Goal: Navigation & Orientation: Find specific page/section

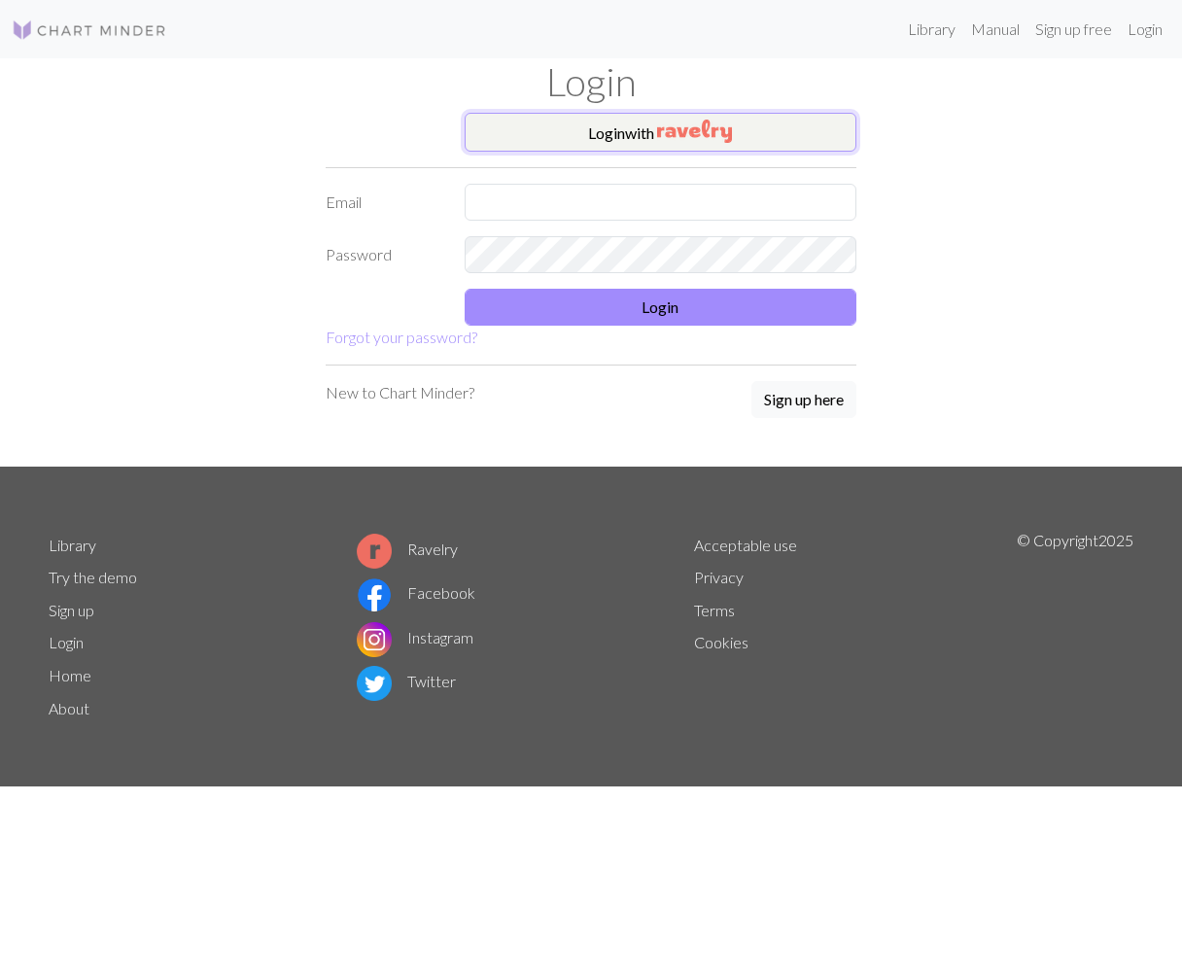
click at [580, 133] on button "Login with" at bounding box center [661, 132] width 393 height 39
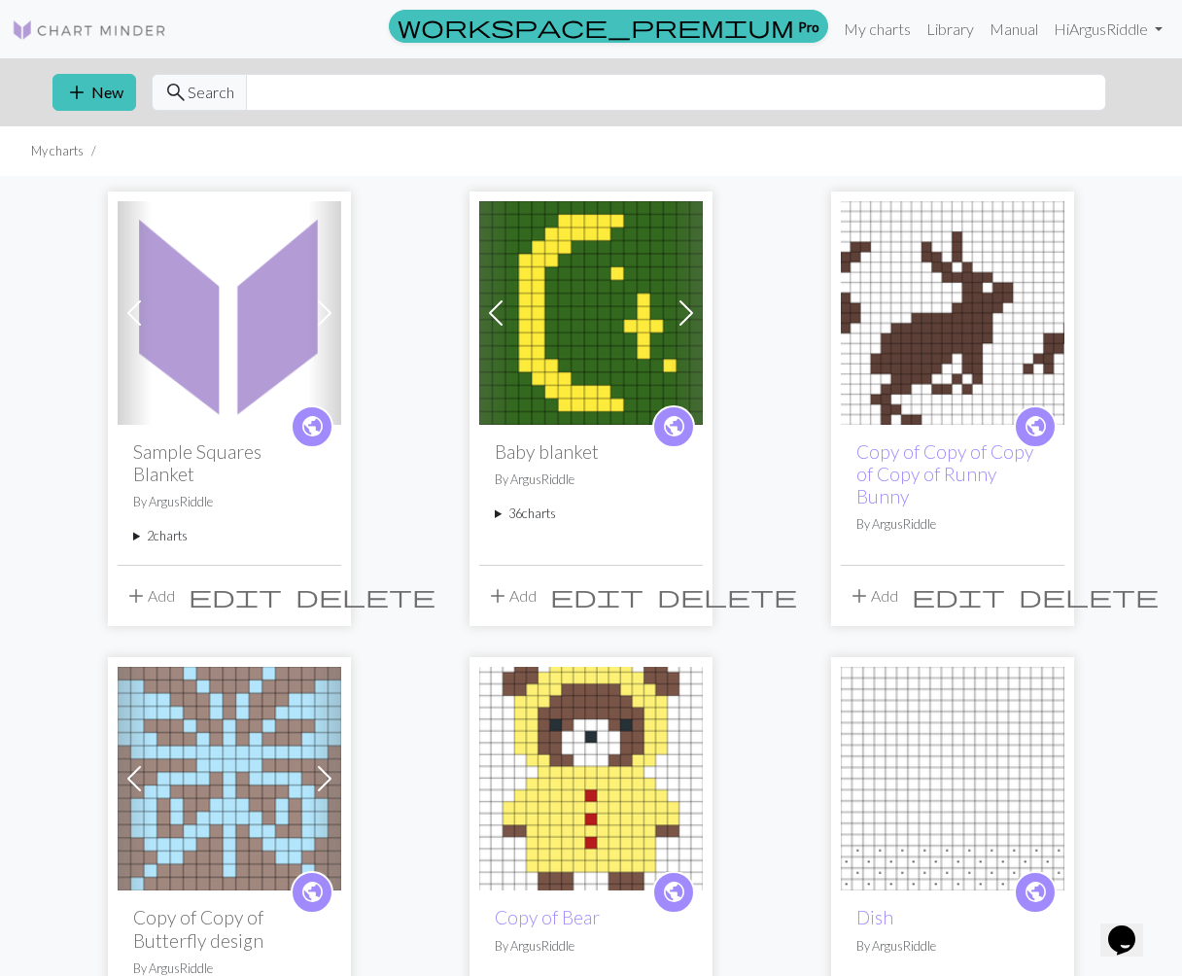
click at [656, 423] on link "public" at bounding box center [673, 426] width 43 height 43
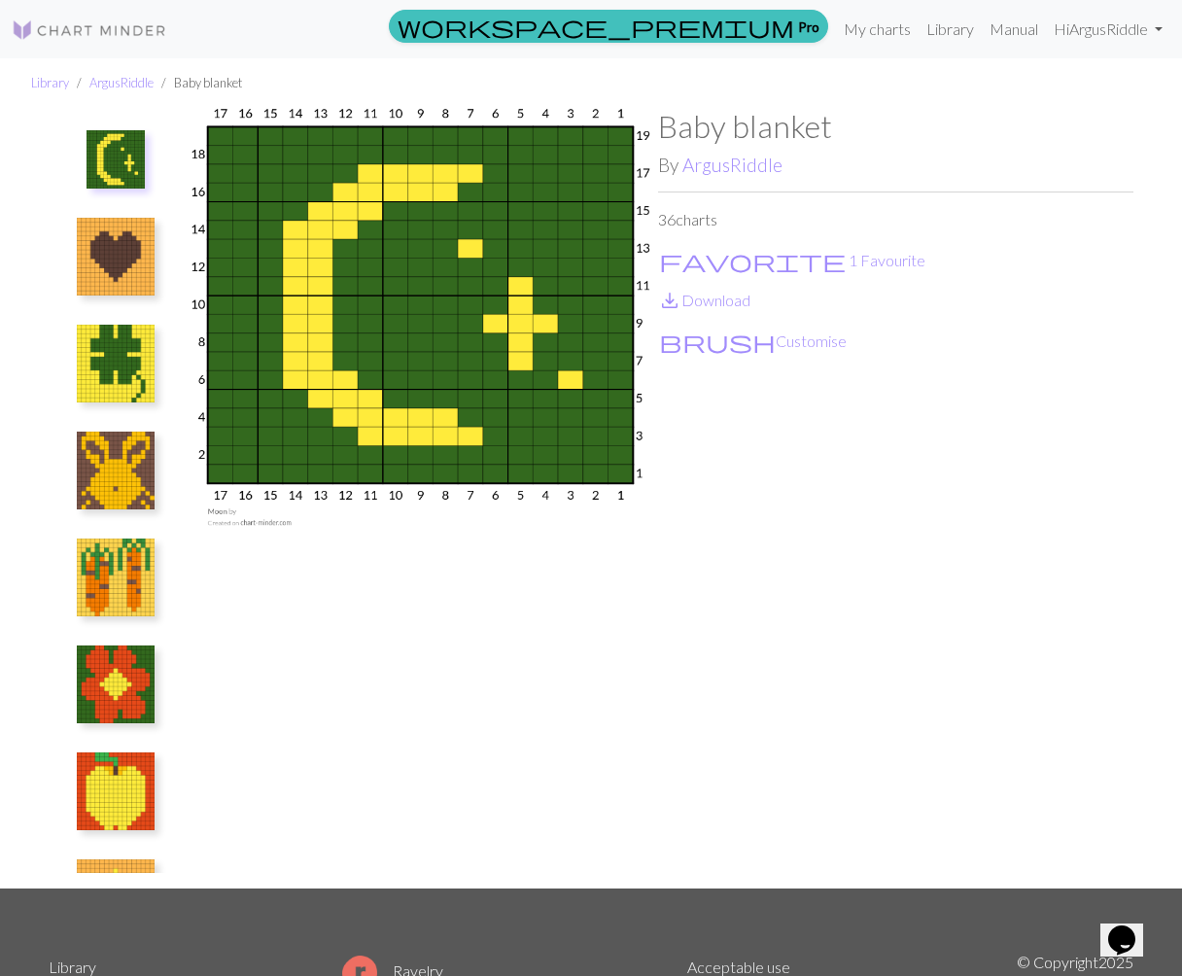
click at [188, 451] on img at bounding box center [420, 498] width 475 height 780
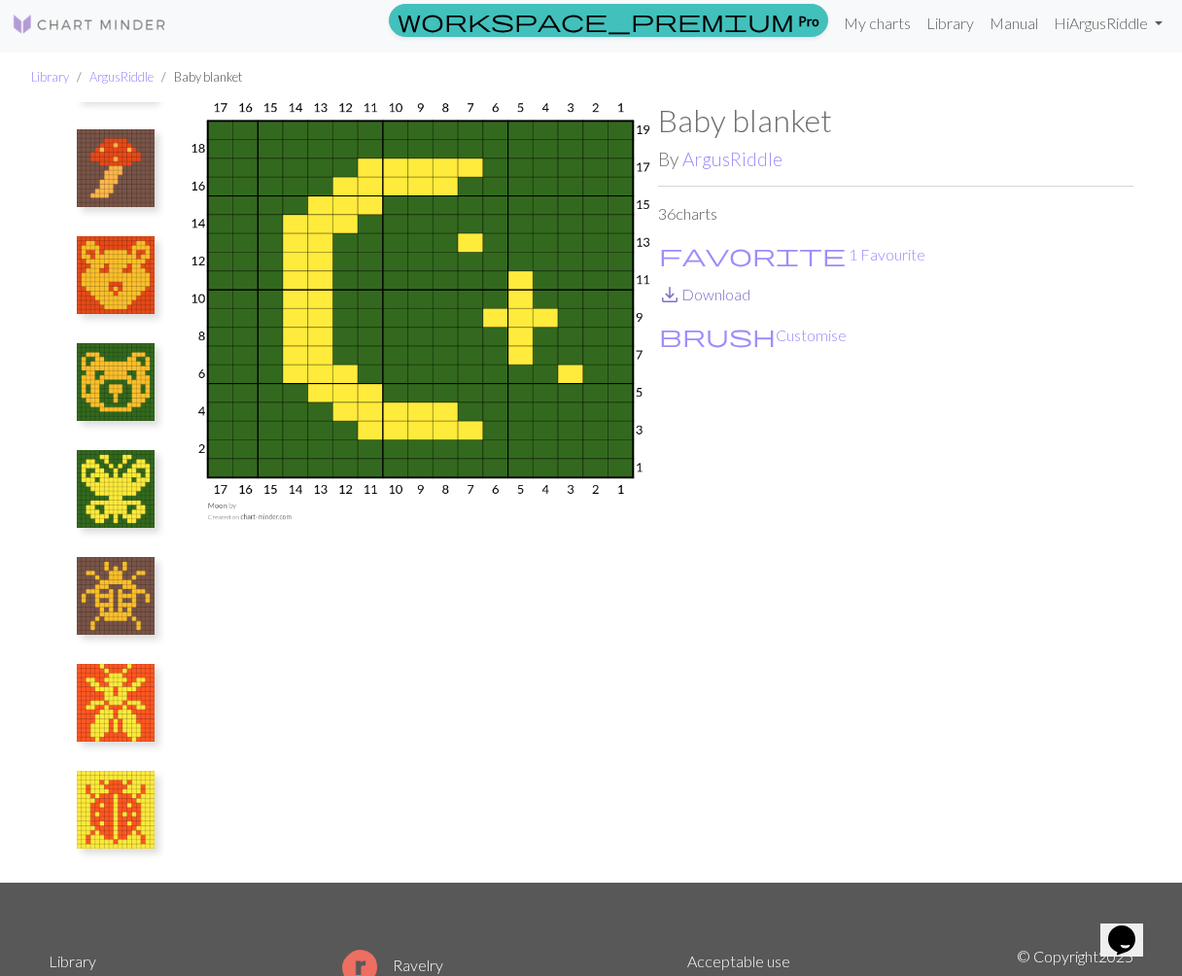
scroll to position [14, 0]
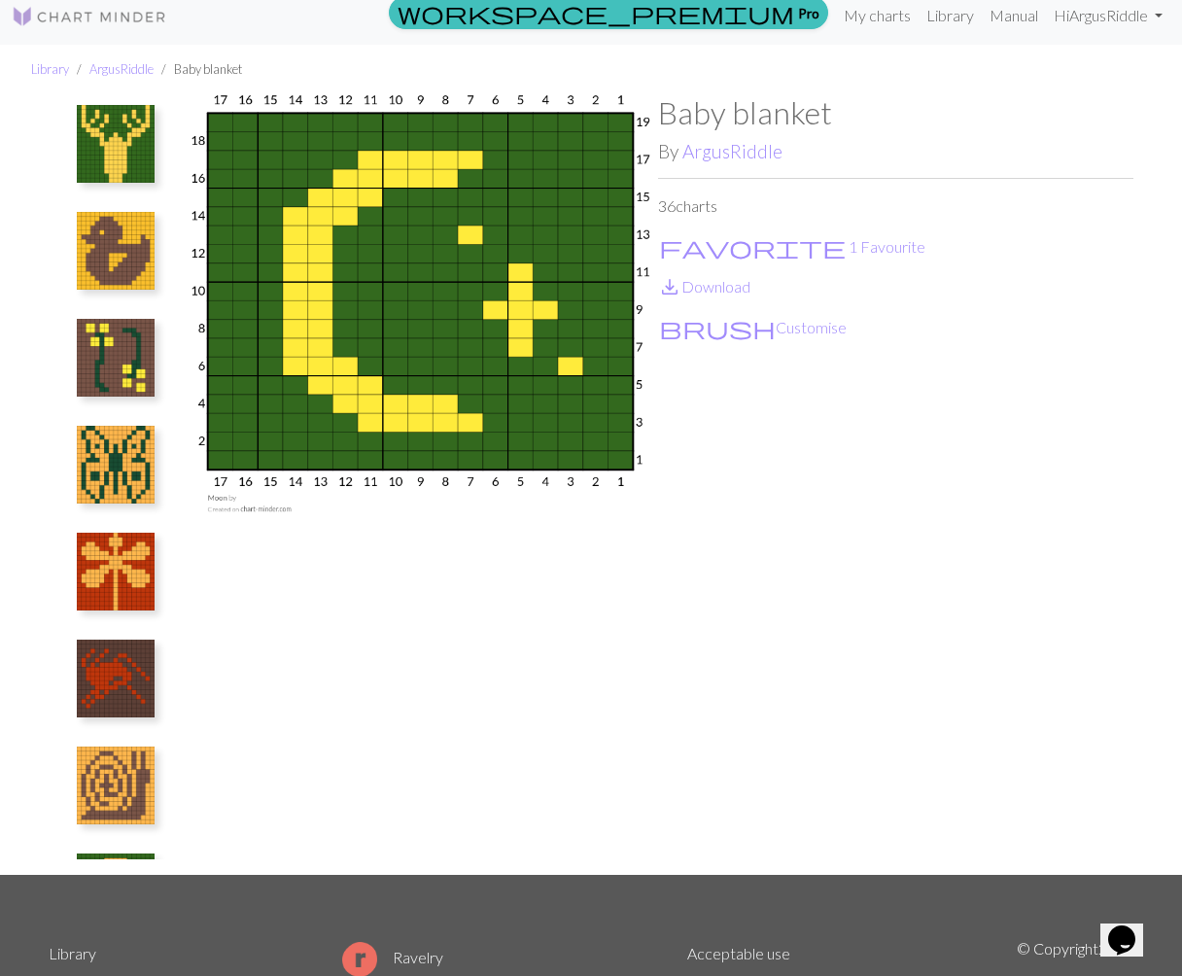
click at [95, 556] on img at bounding box center [116, 572] width 78 height 78
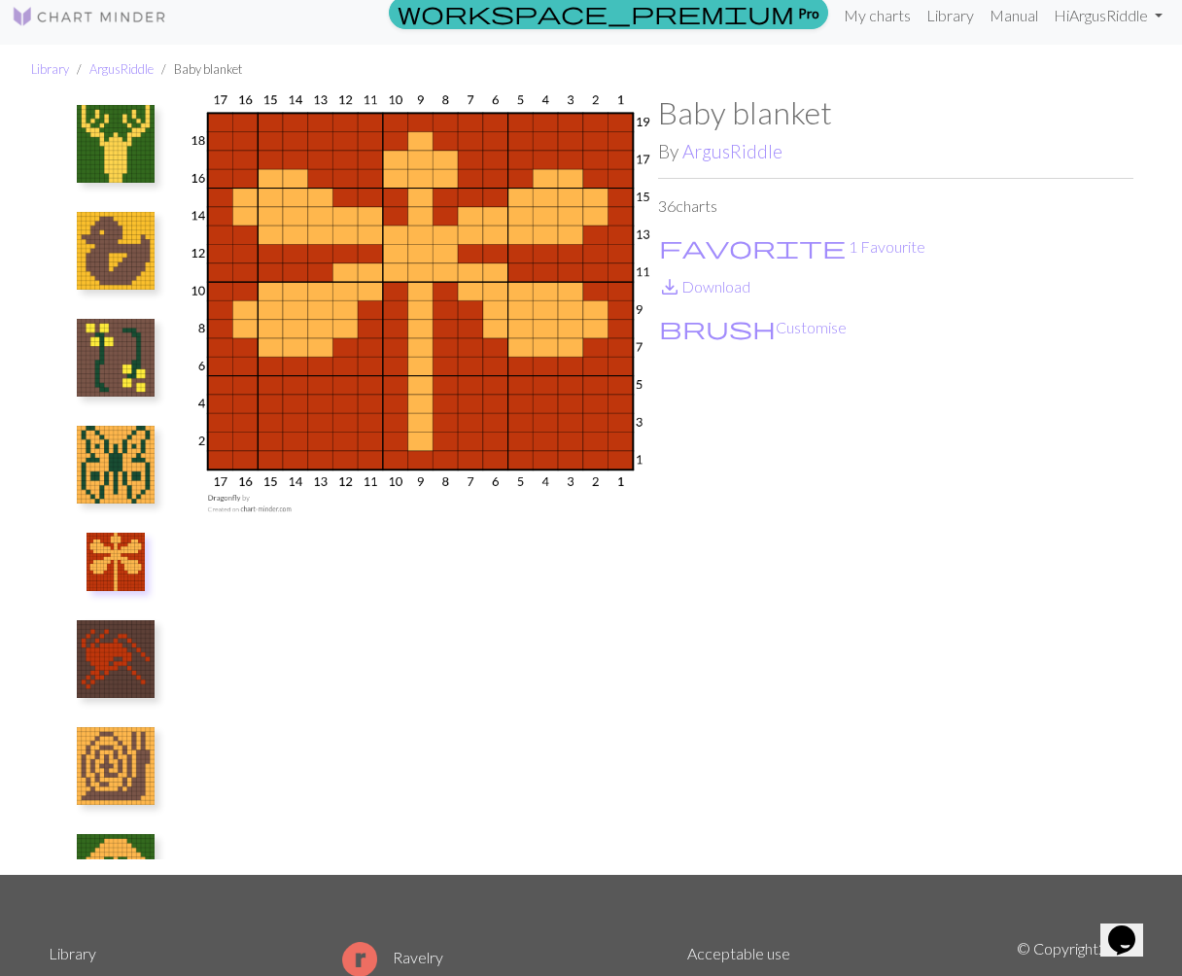
click at [125, 465] on img at bounding box center [116, 465] width 78 height 78
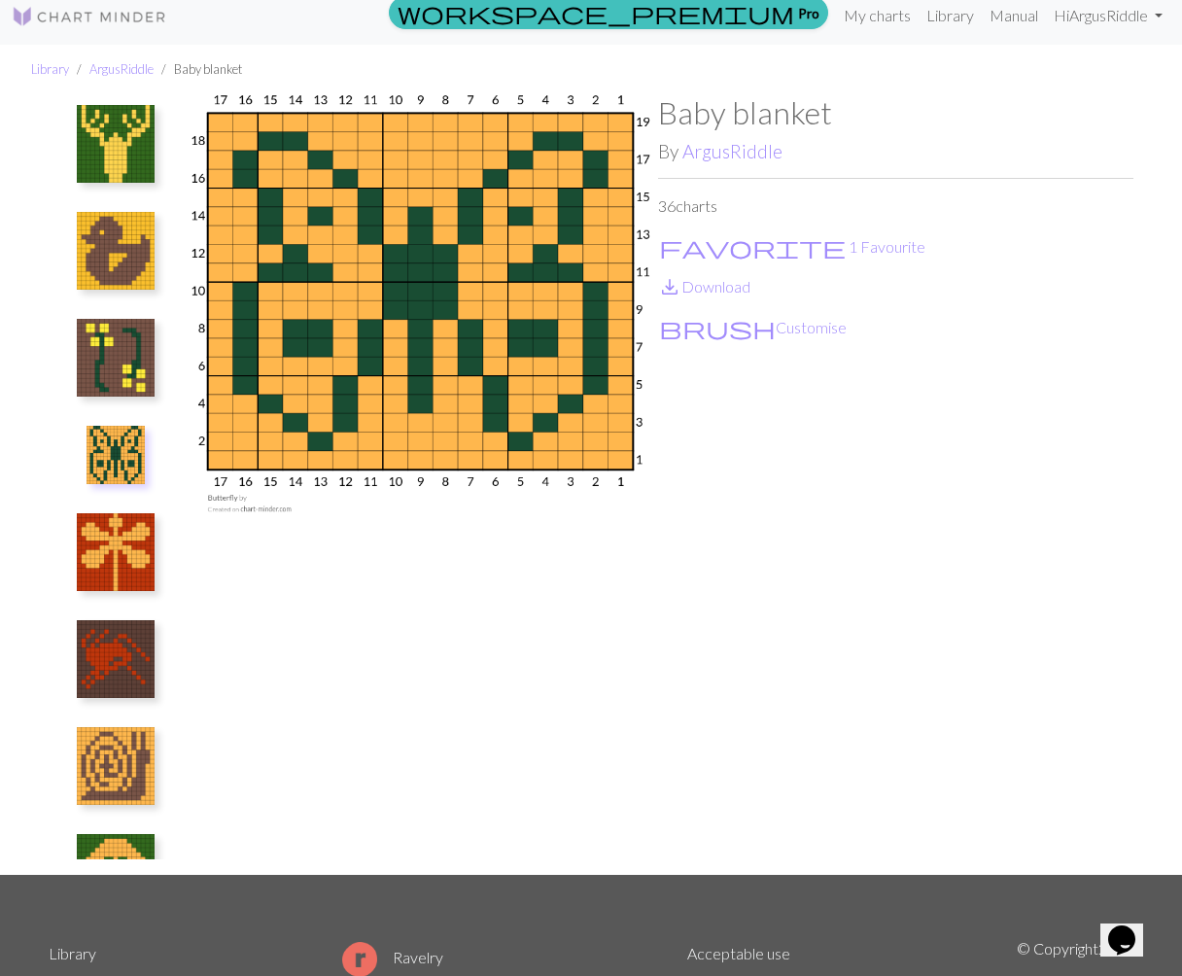
click at [118, 358] on img at bounding box center [116, 358] width 78 height 78
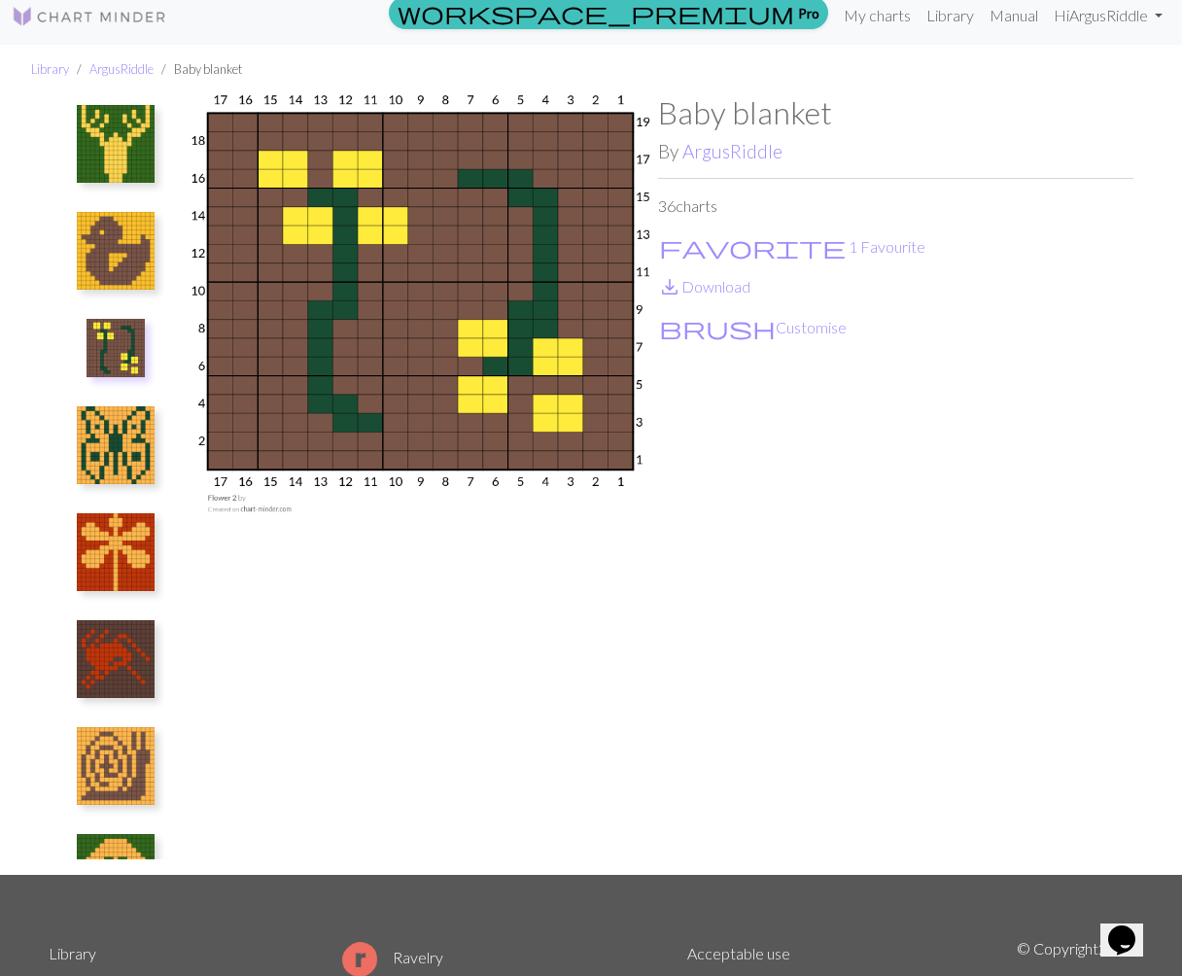
click at [105, 158] on img at bounding box center [116, 144] width 78 height 78
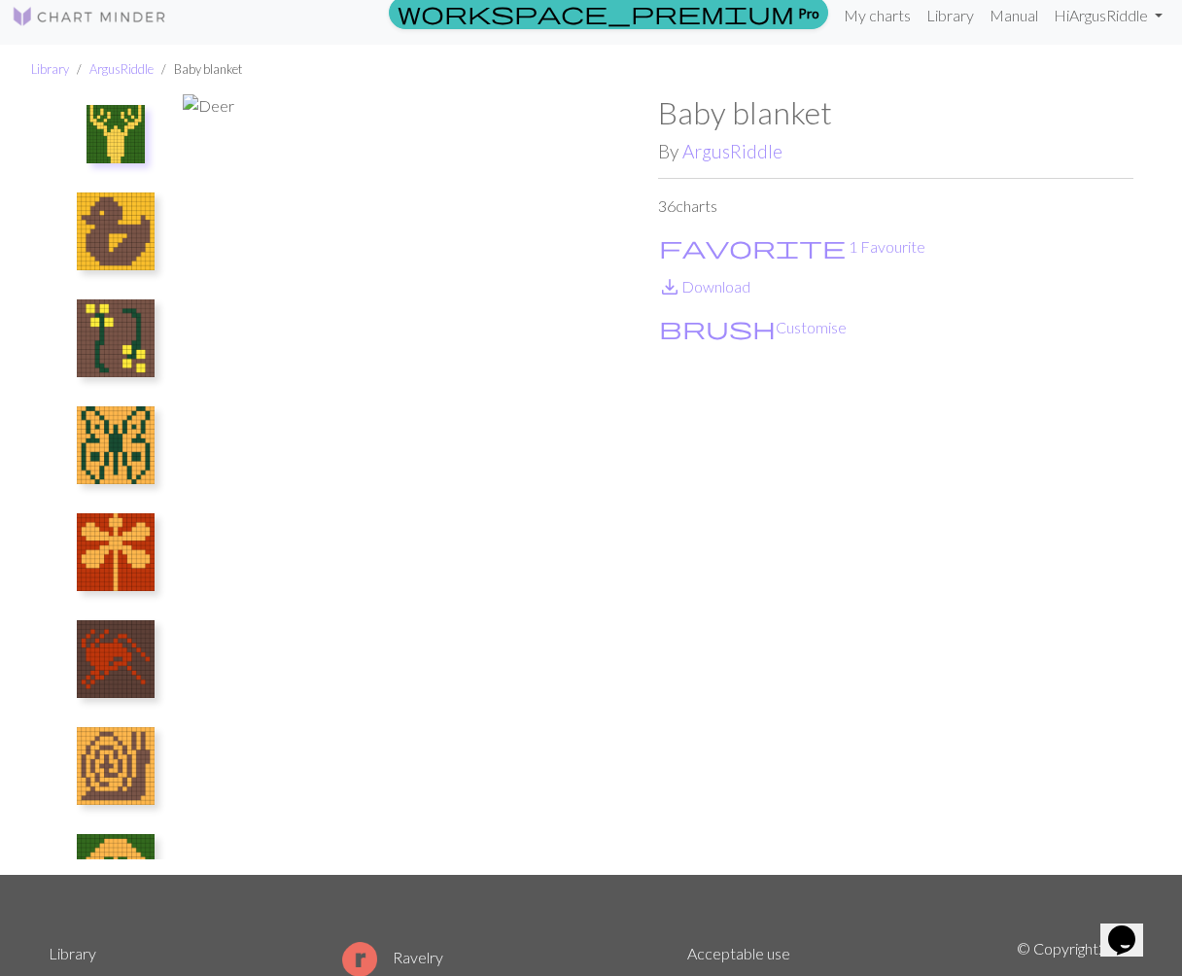
click at [195, 93] on ul "Library ArgusRiddle Baby blanket" at bounding box center [591, 70] width 1182 height 50
click at [194, 105] on img at bounding box center [420, 484] width 475 height 780
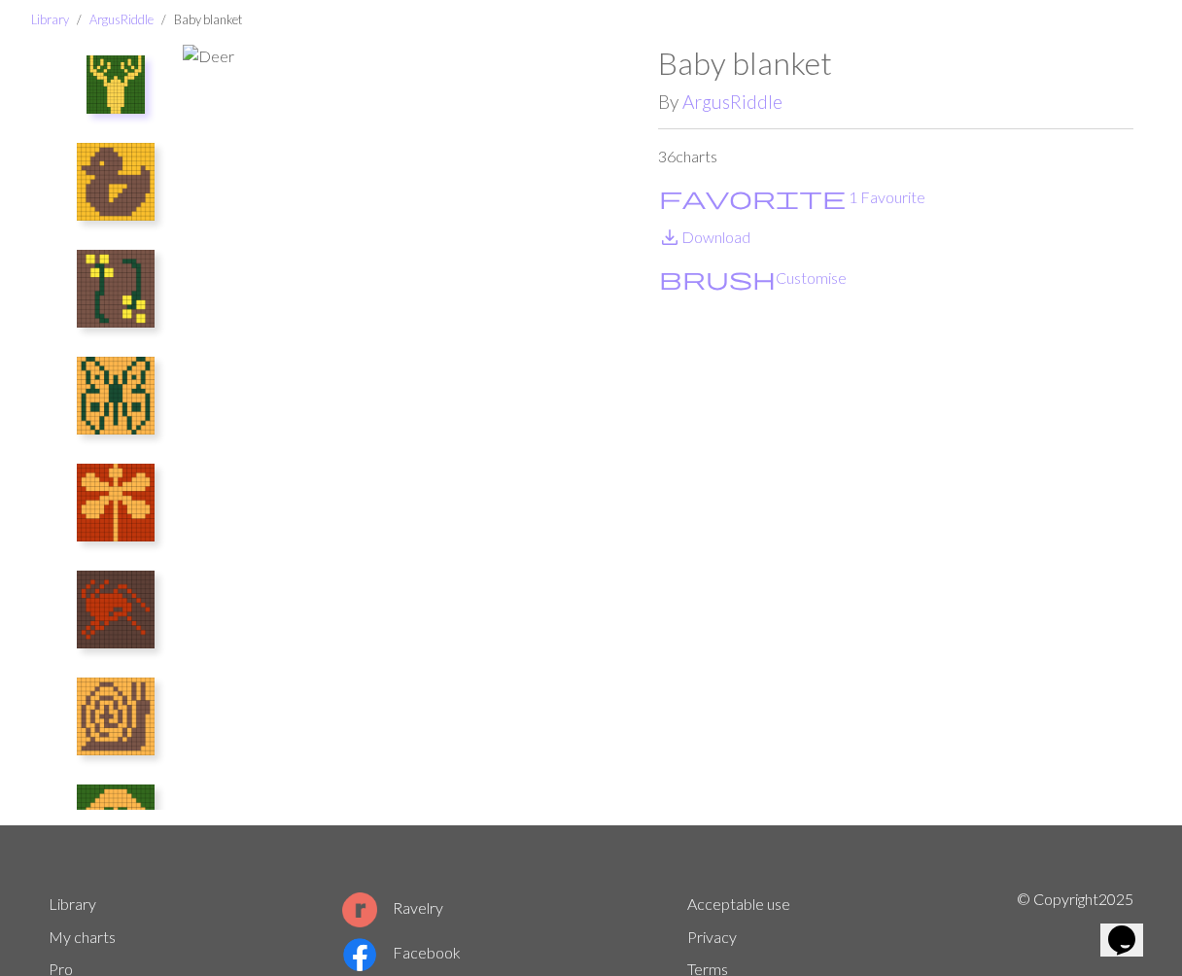
scroll to position [0, 0]
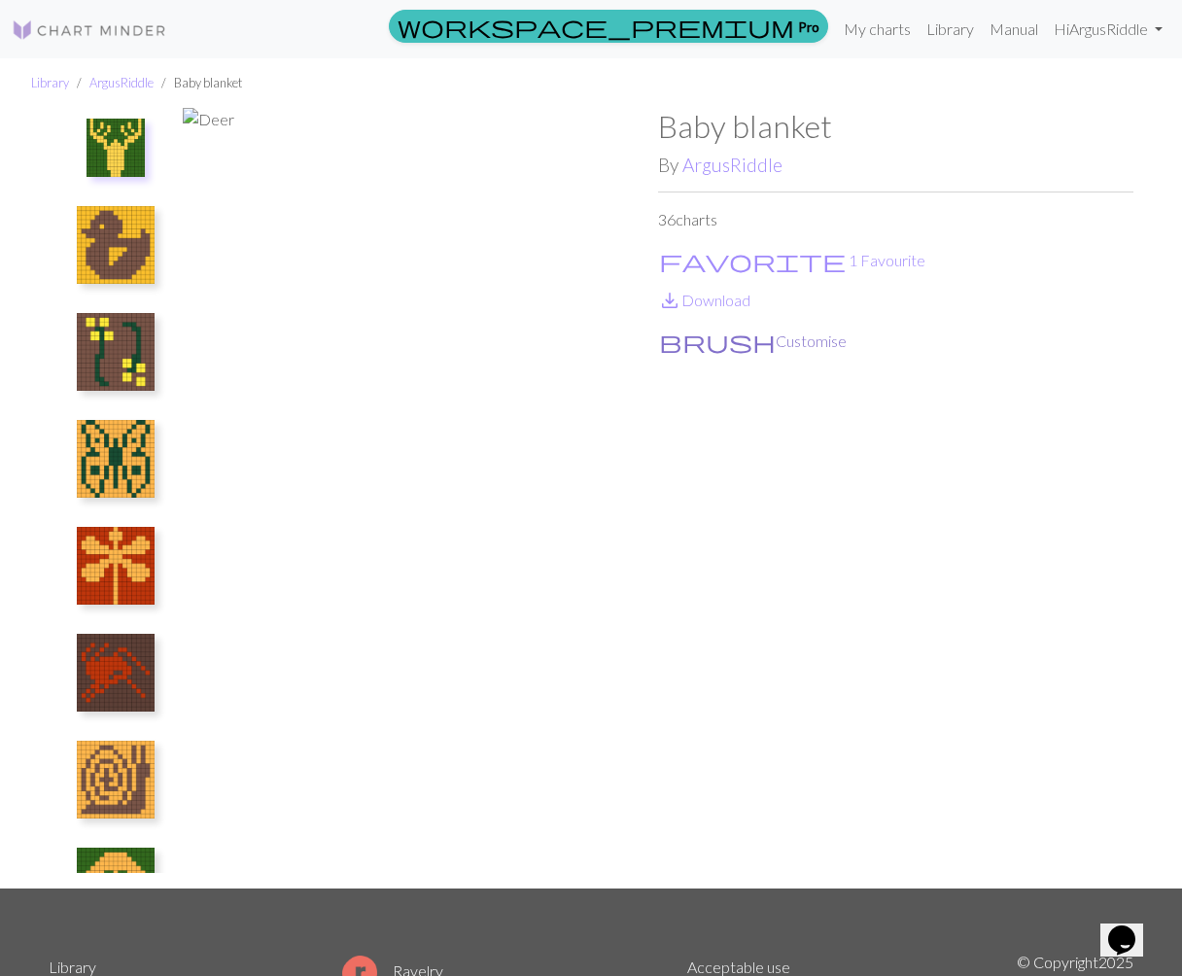
click at [731, 346] on button "brush Customise" at bounding box center [753, 341] width 190 height 25
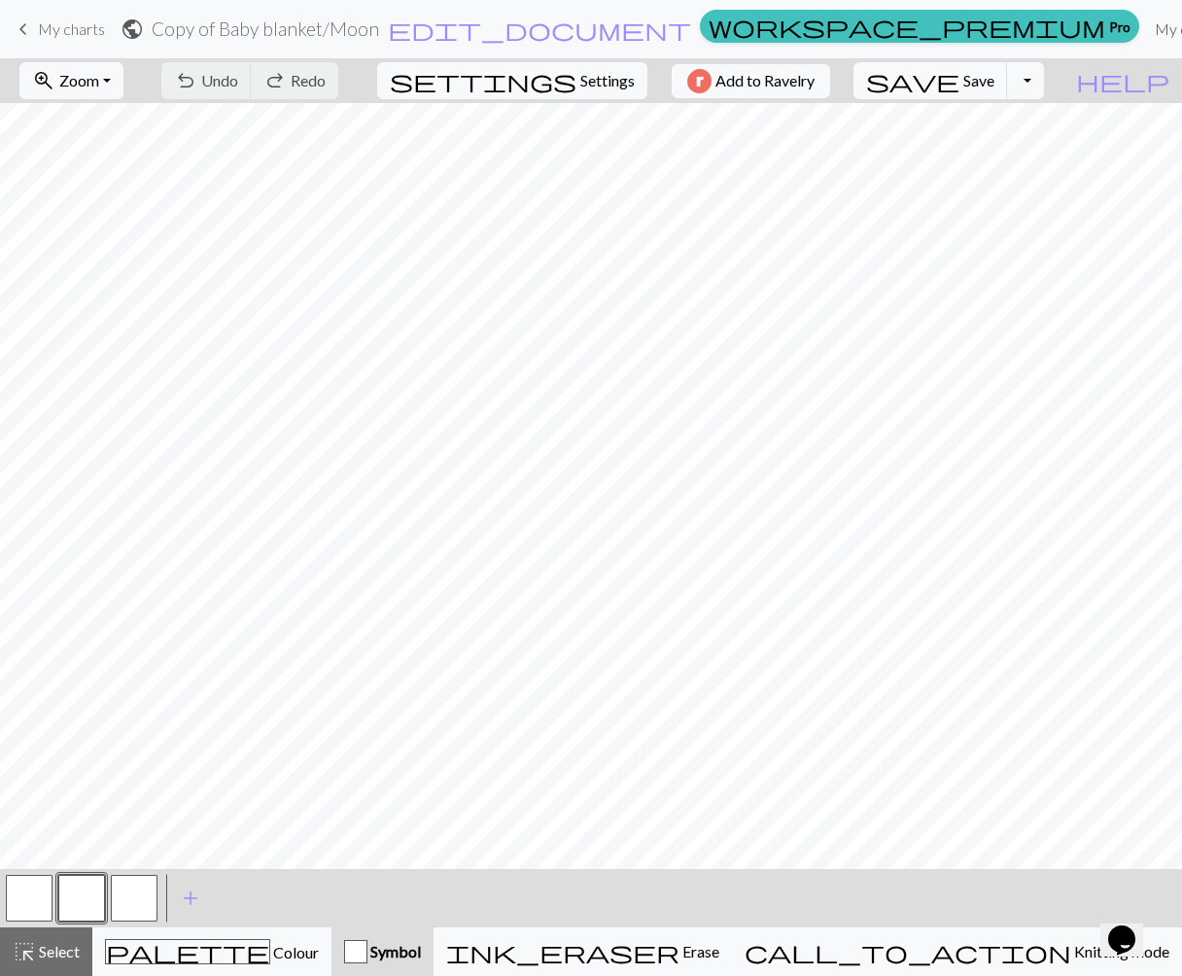
click at [1147, 22] on link "My charts" at bounding box center [1188, 29] width 83 height 39
